Goal: Go to known website: Access a specific website the user already knows

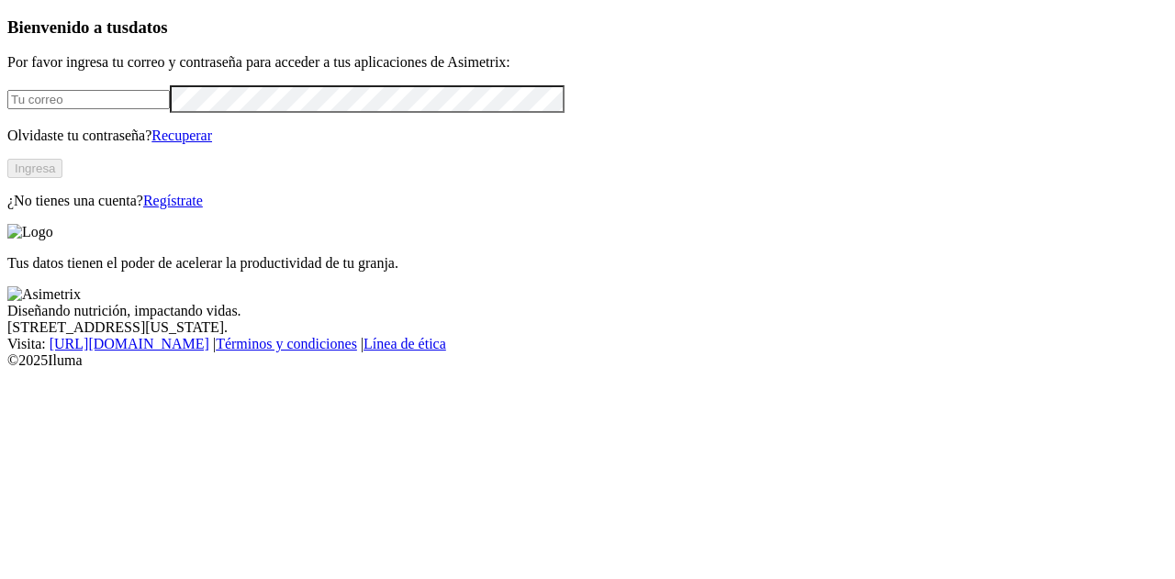
type input "[PERSON_NAME][EMAIL_ADDRESS][DOMAIN_NAME]"
click at [62, 178] on button "Ingresa" at bounding box center [34, 168] width 55 height 19
